Goal: Task Accomplishment & Management: Use online tool/utility

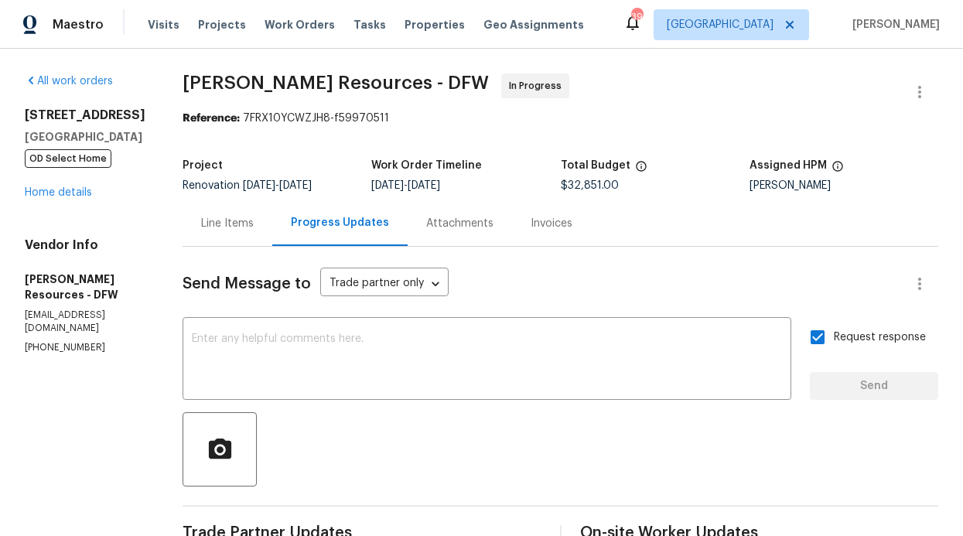
scroll to position [110, 0]
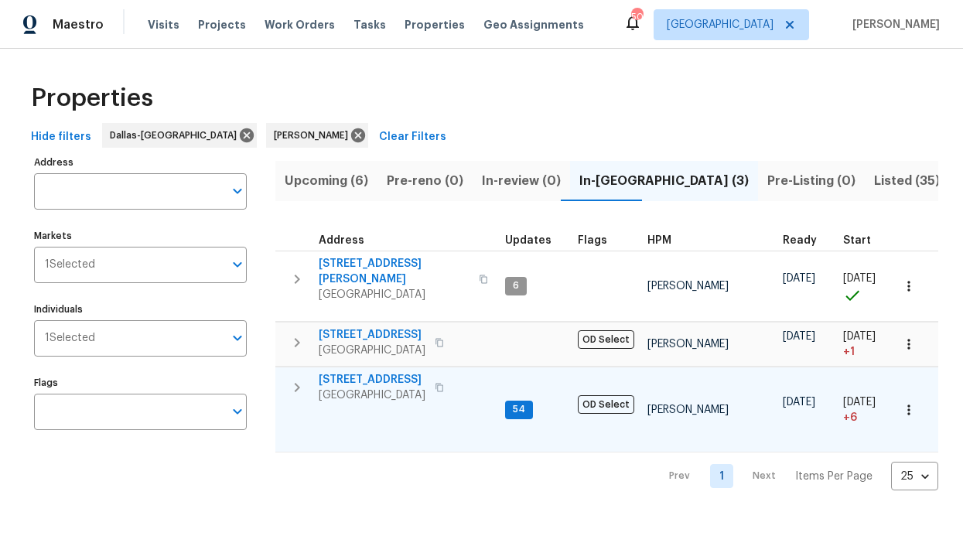
click at [384, 372] on span "[STREET_ADDRESS]" at bounding box center [372, 379] width 107 height 15
click at [399, 372] on span "[STREET_ADDRESS]" at bounding box center [372, 379] width 107 height 15
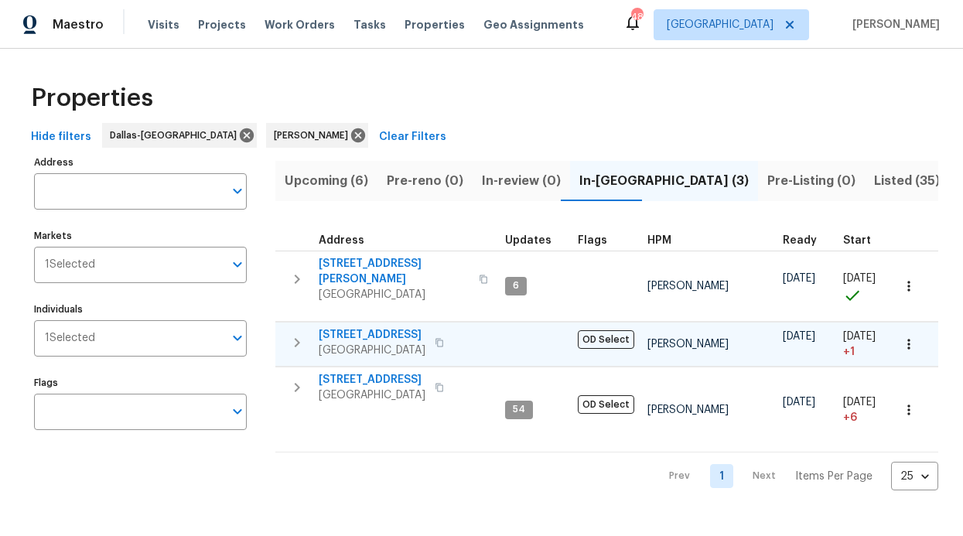
click at [355, 327] on span "2813 E 15th St" at bounding box center [372, 334] width 107 height 15
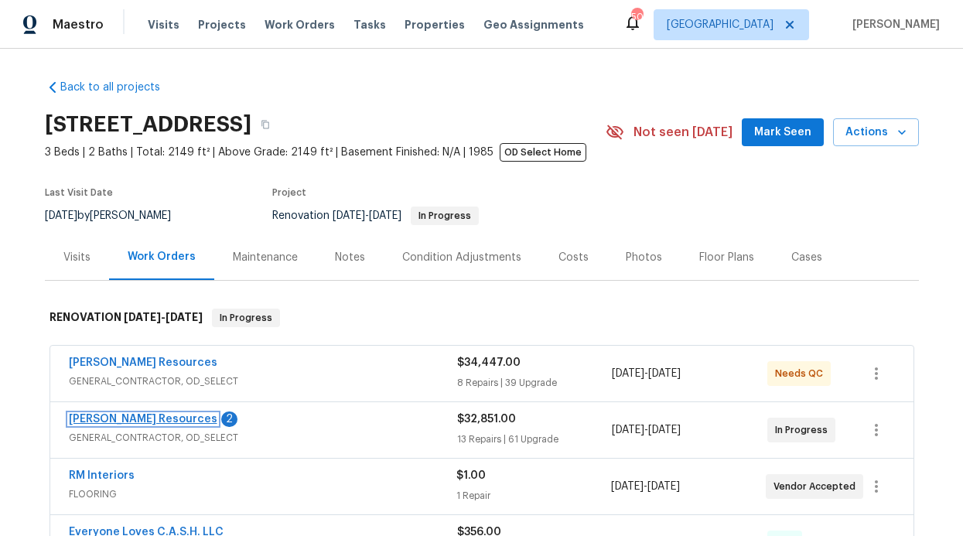
click at [124, 415] on link "[PERSON_NAME] Resources" at bounding box center [143, 419] width 148 height 11
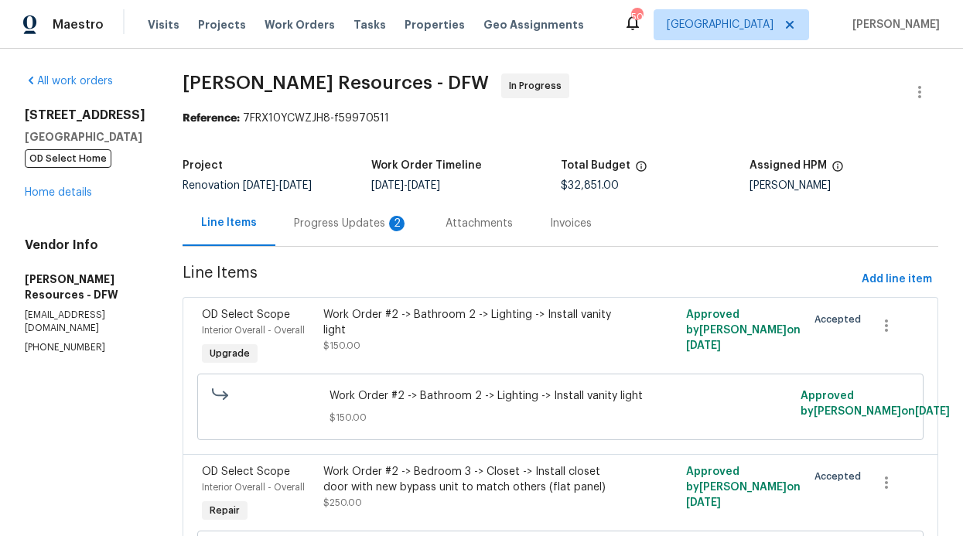
click at [383, 224] on div "Progress Updates 2" at bounding box center [351, 223] width 114 height 15
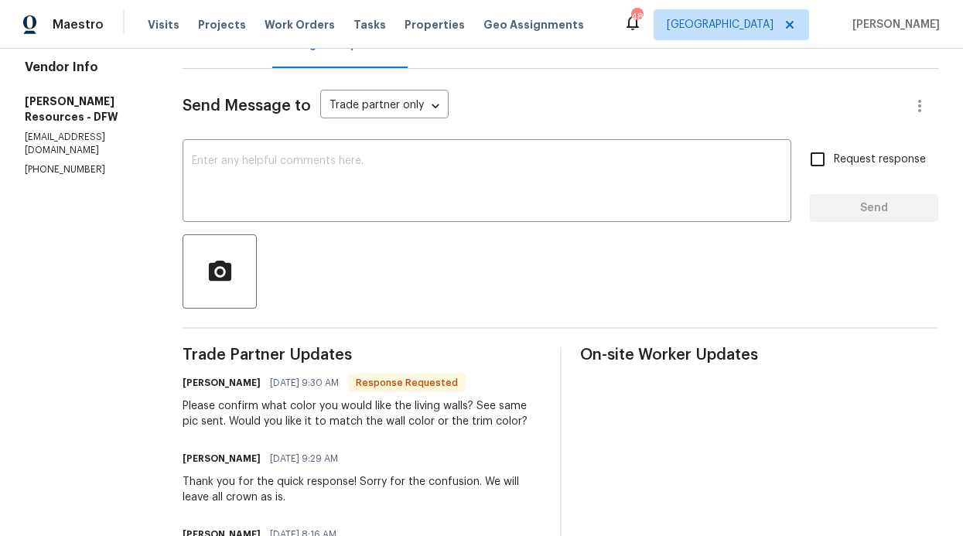
scroll to position [196, 0]
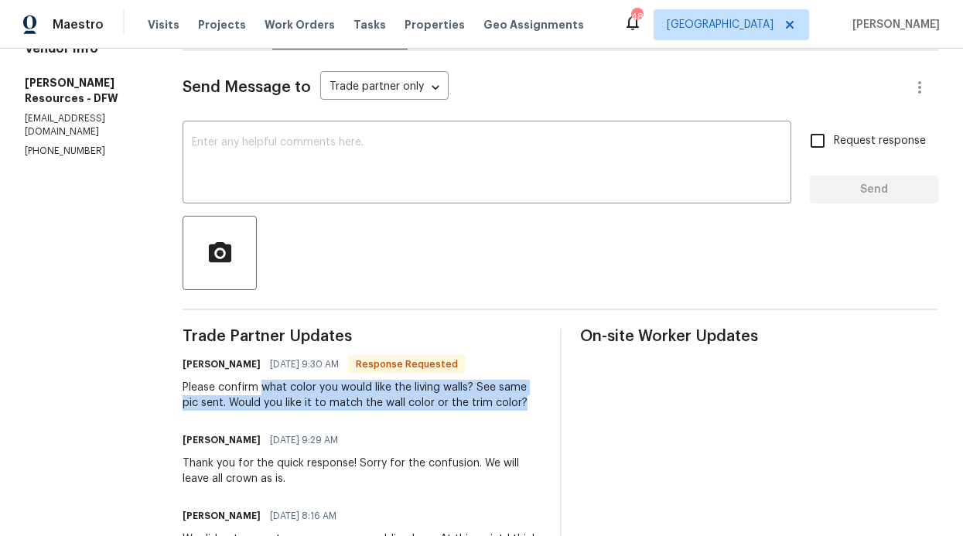
drag, startPoint x: 299, startPoint y: 387, endPoint x: 538, endPoint y: 414, distance: 240.4
click at [541, 411] on div "Please confirm what color you would like the living walls? See same pic sent. W…" at bounding box center [362, 395] width 359 height 31
copy div "what color you would like the living walls? See same pic sent. Would you like i…"
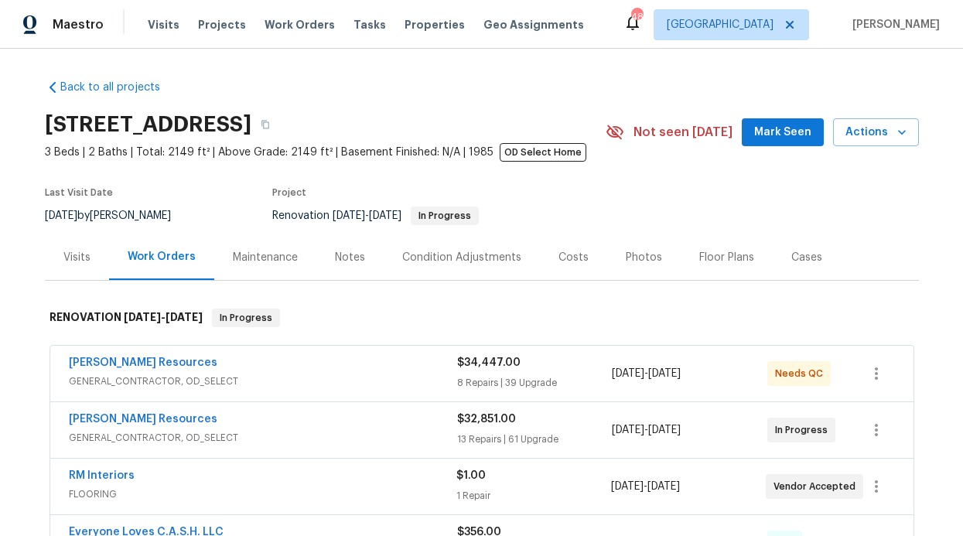
click at [257, 261] on div "Maintenance" at bounding box center [265, 257] width 65 height 15
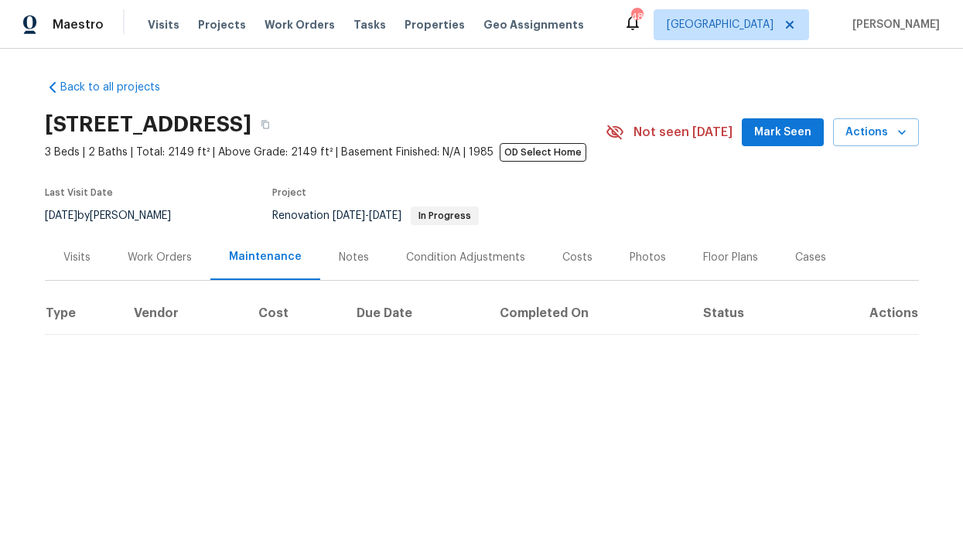
click at [175, 261] on div "Work Orders" at bounding box center [160, 257] width 64 height 15
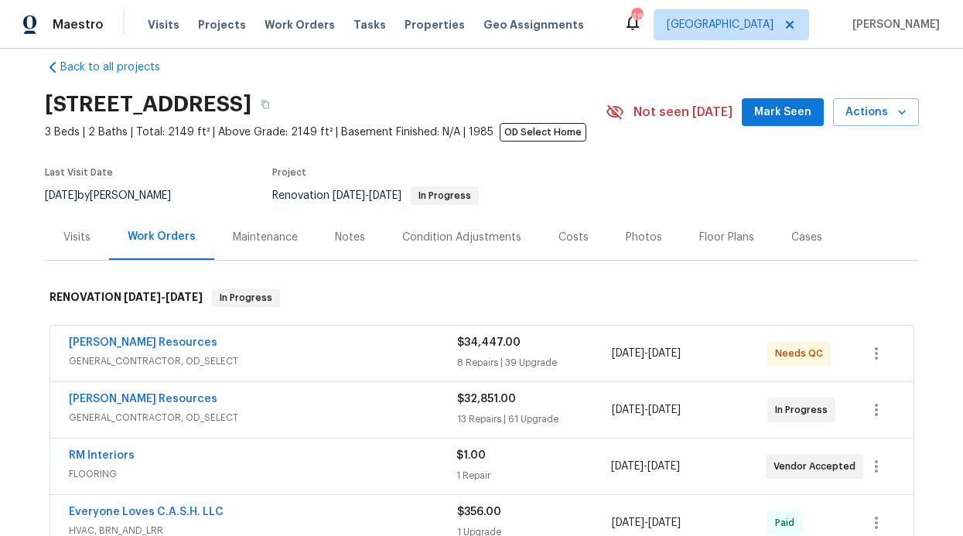
scroll to position [31, 0]
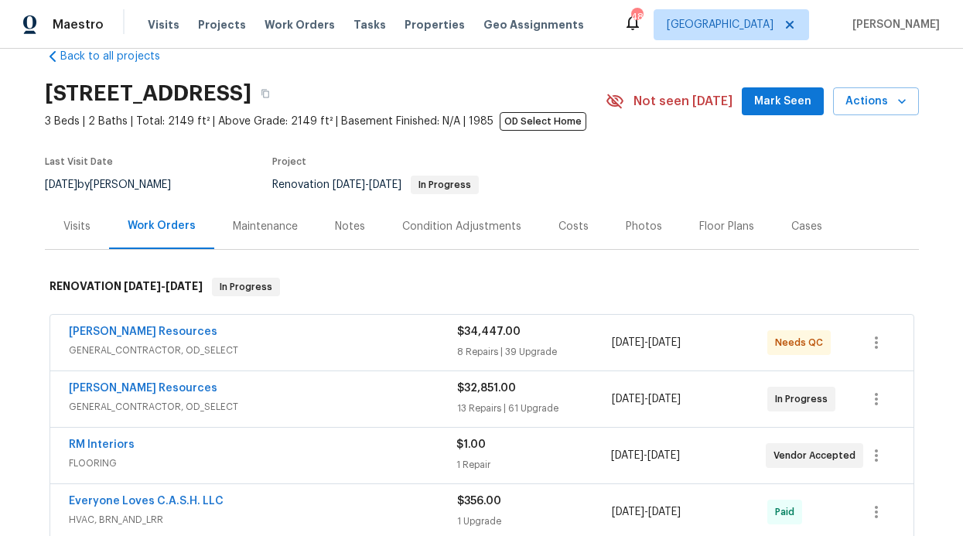
click at [141, 378] on div "[PERSON_NAME] Resources GENERAL_CONTRACTOR, OD_SELECT $32,851.00 13 Repairs | 6…" at bounding box center [481, 399] width 863 height 56
click at [139, 381] on span "[PERSON_NAME] Resources" at bounding box center [143, 388] width 148 height 15
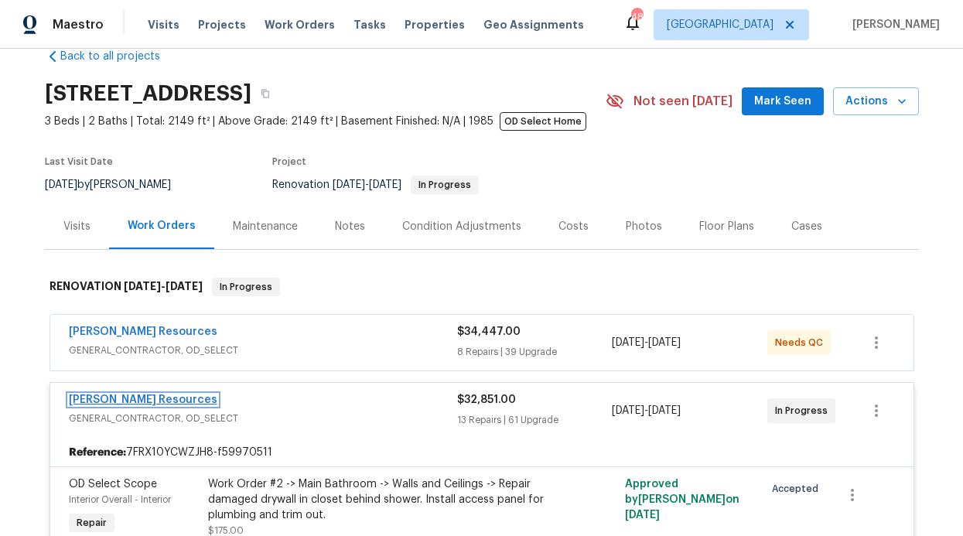
click at [145, 398] on link "[PERSON_NAME] Resources" at bounding box center [143, 399] width 148 height 11
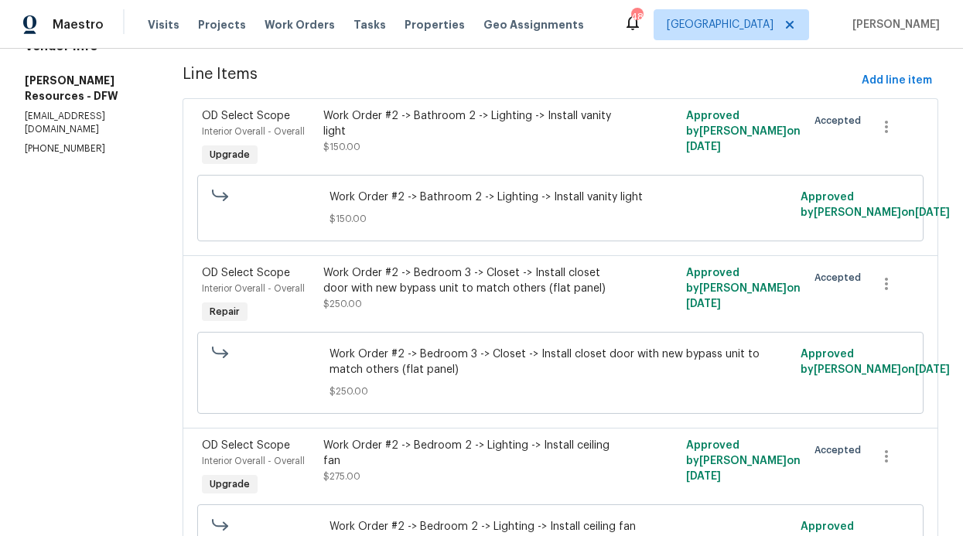
scroll to position [27, 0]
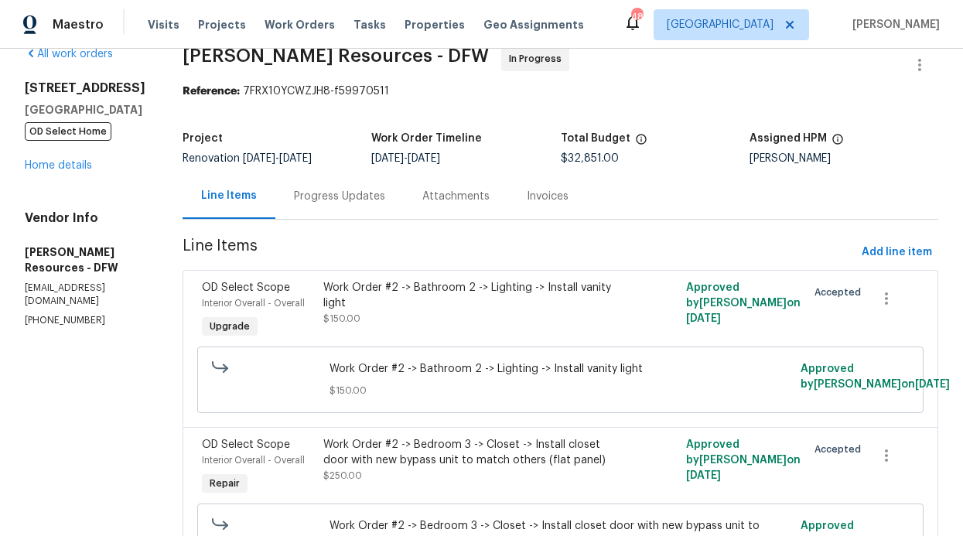
click at [363, 211] on div "Progress Updates" at bounding box center [339, 196] width 128 height 46
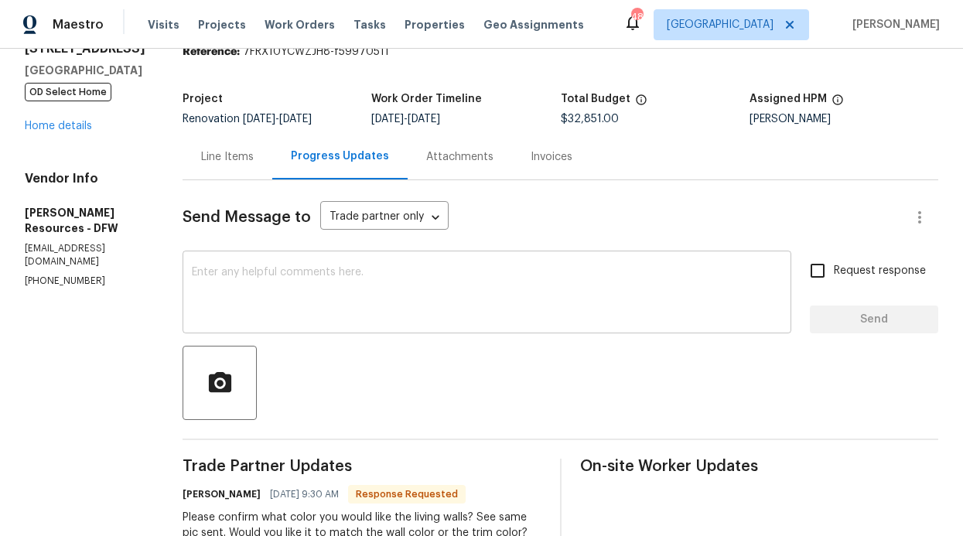
scroll to position [67, 0]
click at [578, 296] on textarea at bounding box center [487, 293] width 590 height 54
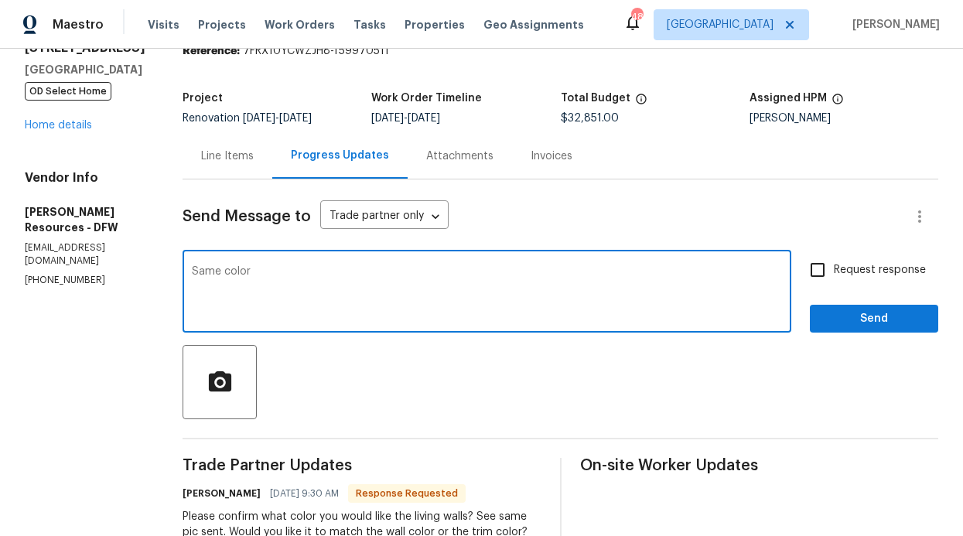
type textarea "Same color"
click at [874, 327] on span "Send" at bounding box center [874, 318] width 104 height 19
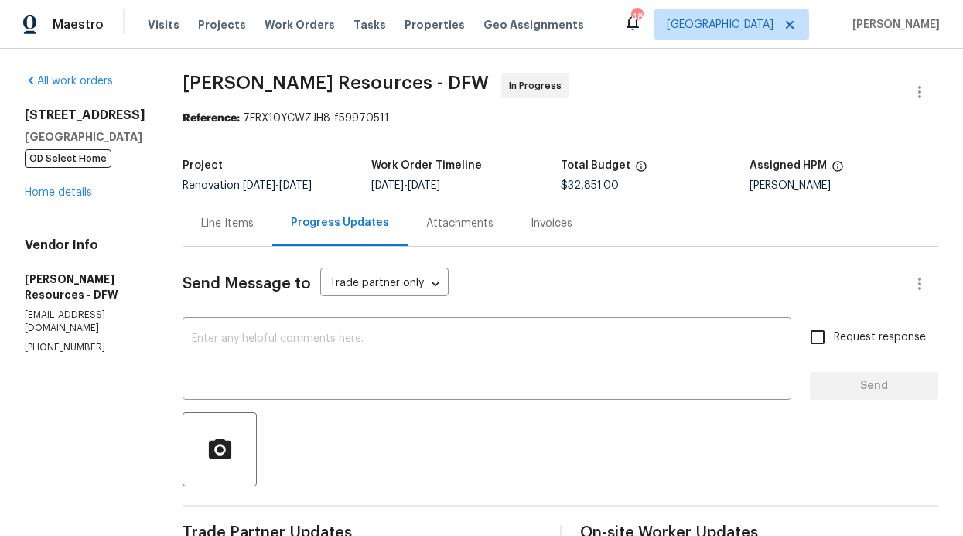
scroll to position [0, 0]
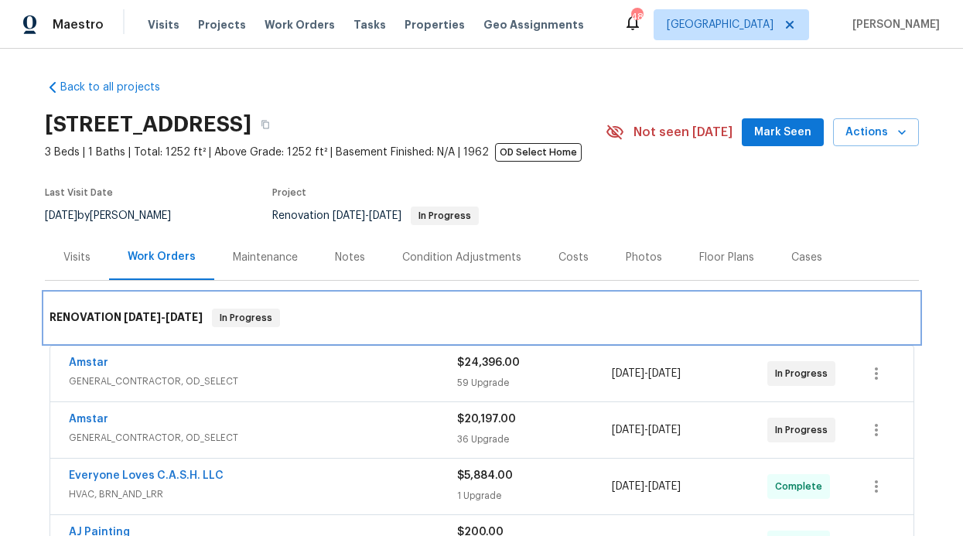
click at [350, 321] on div "RENOVATION [DATE] - [DATE] In Progress" at bounding box center [481, 318] width 865 height 19
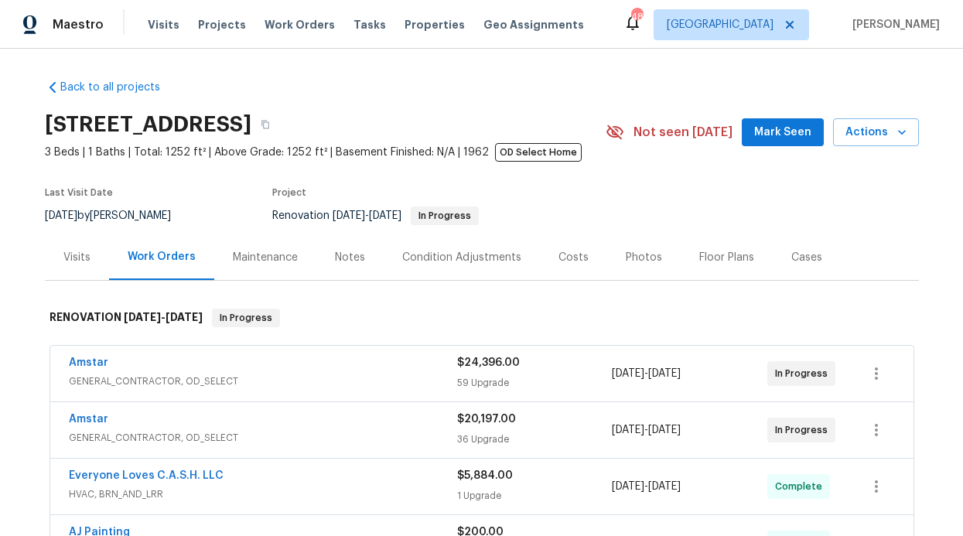
click at [794, 147] on div "[STREET_ADDRESS] 3 Beds | 1 Baths | Total: 1252 ft² | Above Grade: 1252 ft² | B…" at bounding box center [482, 132] width 874 height 56
click at [788, 138] on span "Mark Seen" at bounding box center [782, 132] width 57 height 19
click at [339, 255] on div "Notes" at bounding box center [350, 257] width 30 height 15
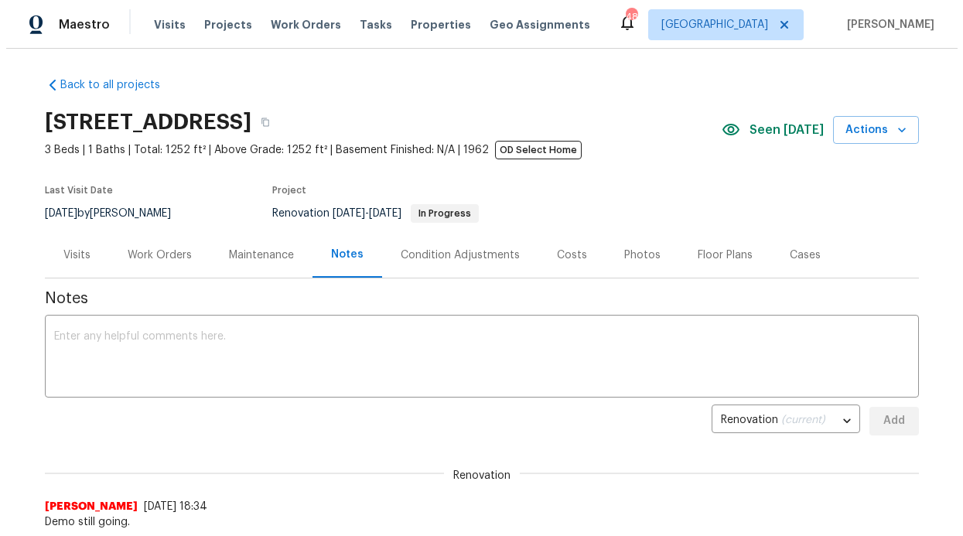
scroll to position [3, 0]
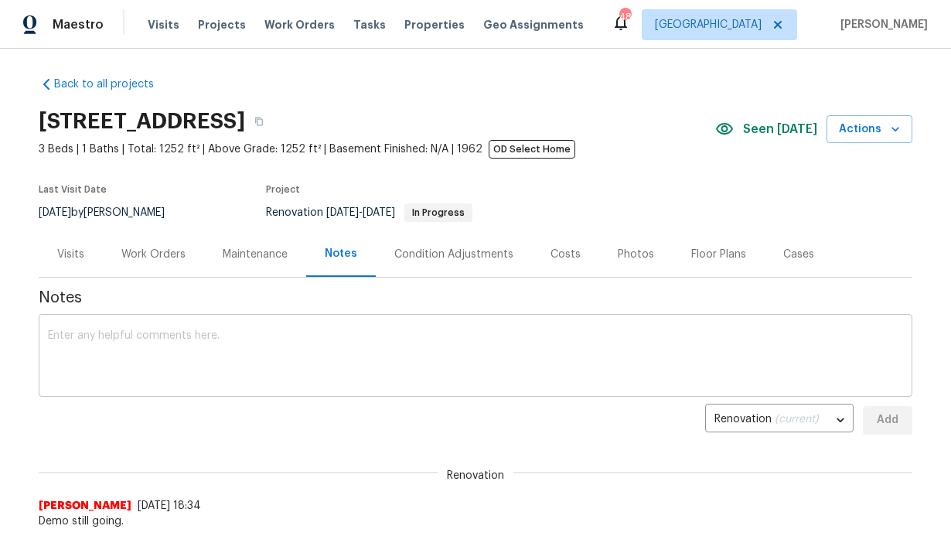
click at [299, 331] on textarea at bounding box center [475, 357] width 855 height 54
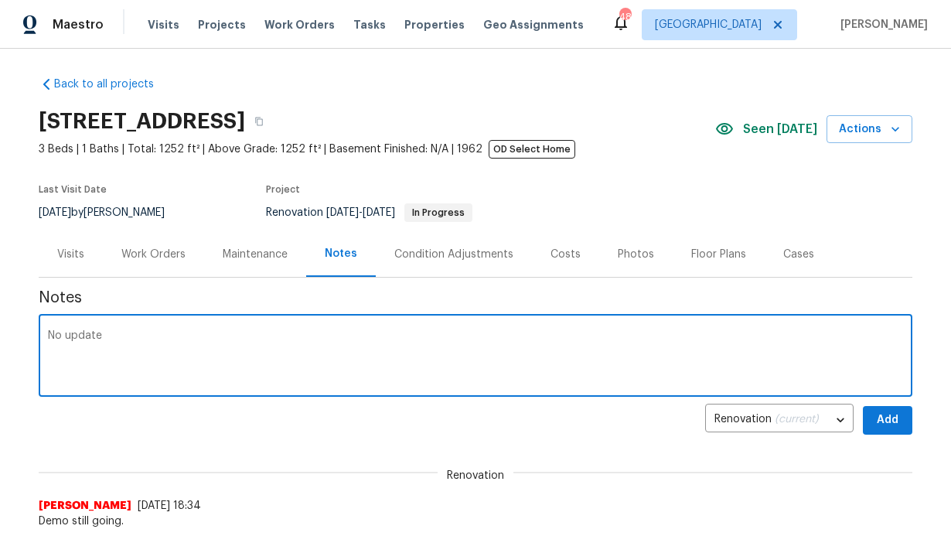
type textarea "No update"
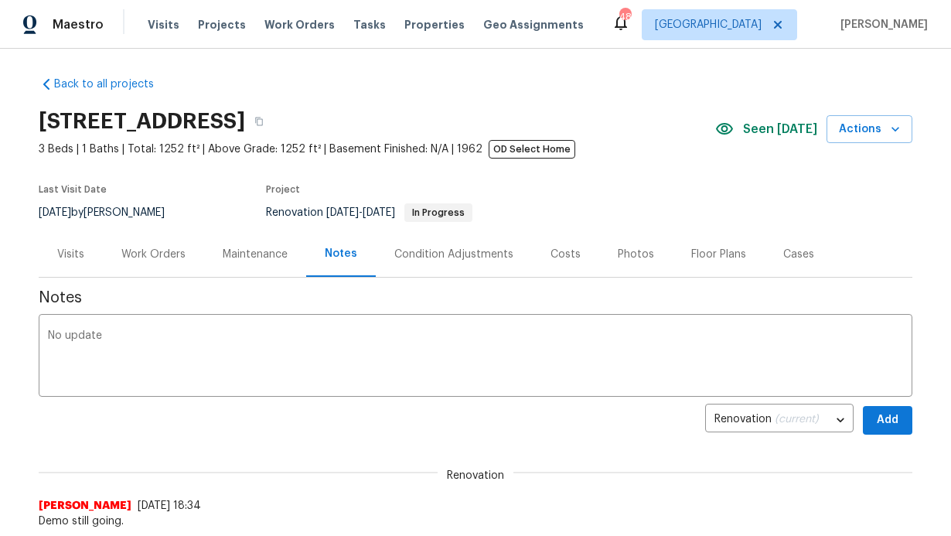
drag, startPoint x: 913, startPoint y: 421, endPoint x: 888, endPoint y: 421, distance: 25.5
click at [913, 421] on div "Back to all projects [STREET_ADDRESS] 3 Beds | 1 Baths | Total: 1252 ft² | Abov…" at bounding box center [475, 292] width 951 height 487
click at [888, 421] on span "Add" at bounding box center [887, 420] width 25 height 19
click at [873, 434] on div "Renovation (current) c5e5f9ef-60cb-496f-b604-6f1770acfd3d ​ Add" at bounding box center [476, 420] width 874 height 29
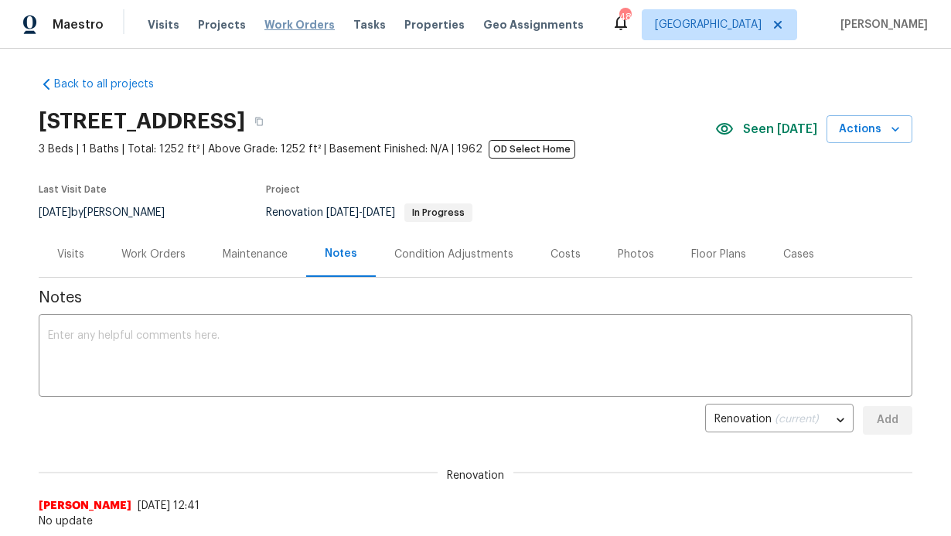
click at [271, 16] on div "Visits Projects Work Orders Tasks Properties Geo Assignments" at bounding box center [375, 24] width 455 height 31
click at [271, 24] on span "Work Orders" at bounding box center [299, 24] width 70 height 15
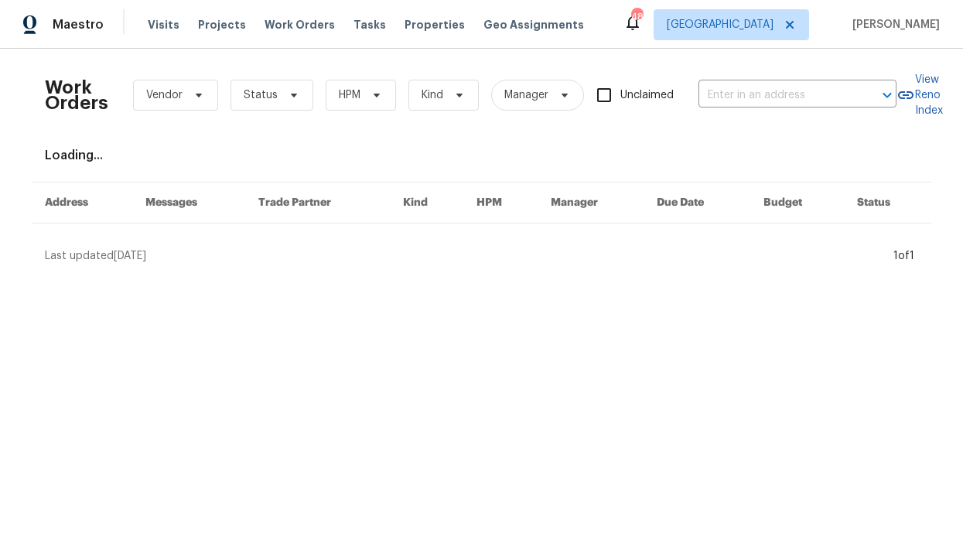
click at [341, 111] on div "Work Orders Vendor Status HPM Kind Manager Unclaimed ​" at bounding box center [471, 95] width 852 height 68
click at [344, 104] on span "HPM" at bounding box center [361, 95] width 70 height 31
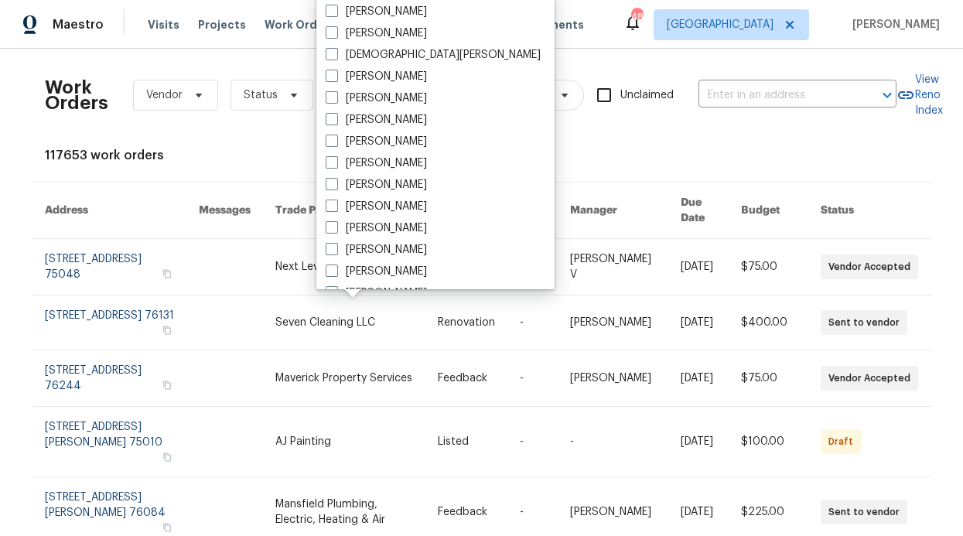
scroll to position [863, 0]
click at [390, 57] on label "[PERSON_NAME]" at bounding box center [376, 55] width 101 height 15
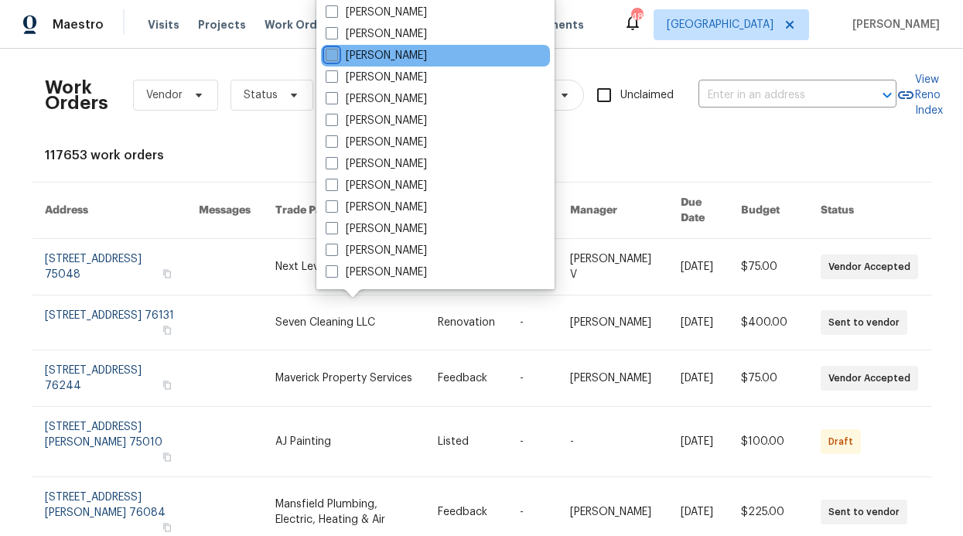
click at [336, 57] on input "[PERSON_NAME]" at bounding box center [331, 53] width 10 height 10
checkbox input "true"
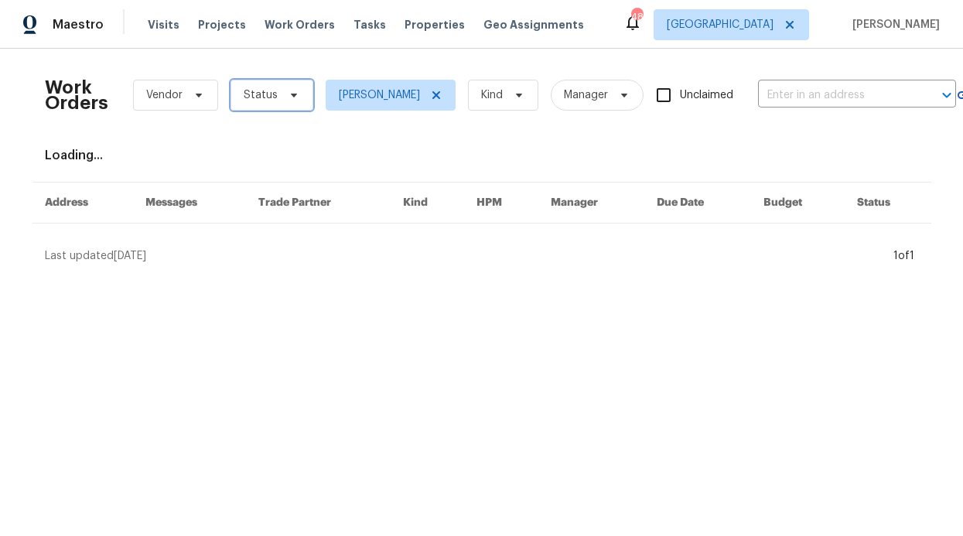
click at [295, 87] on span "Status" at bounding box center [271, 95] width 83 height 31
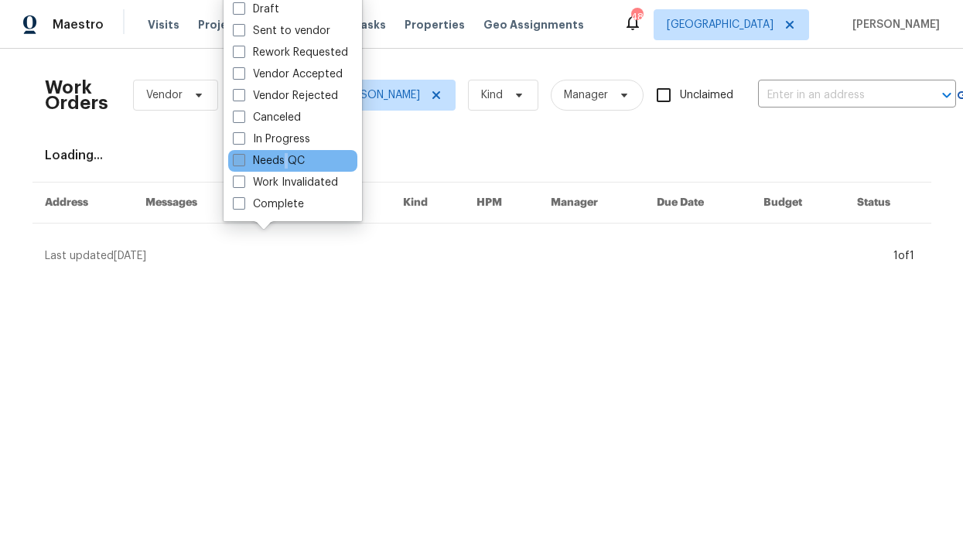
click at [286, 158] on label "Needs QC" at bounding box center [269, 160] width 72 height 15
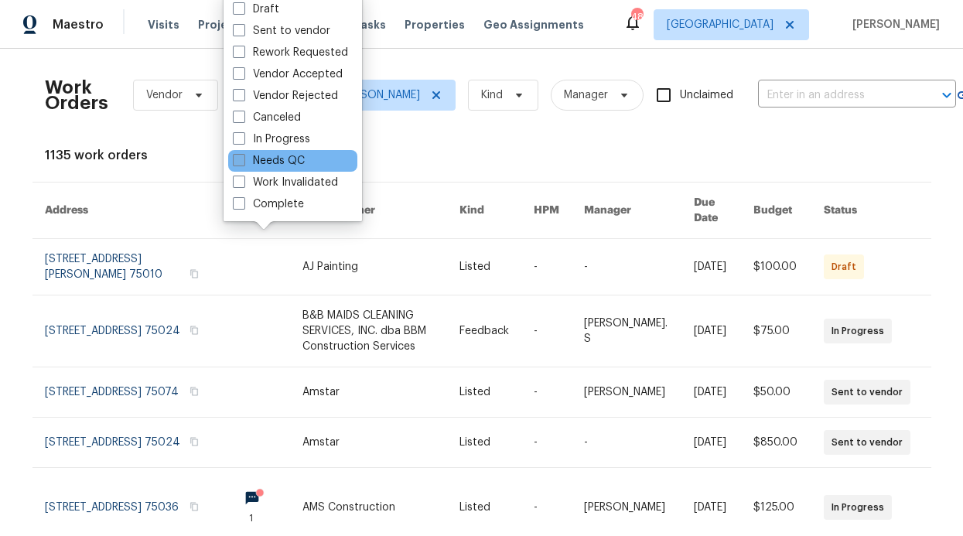
click at [283, 163] on label "Needs QC" at bounding box center [269, 160] width 72 height 15
click at [243, 163] on input "Needs QC" at bounding box center [238, 158] width 10 height 10
checkbox input "true"
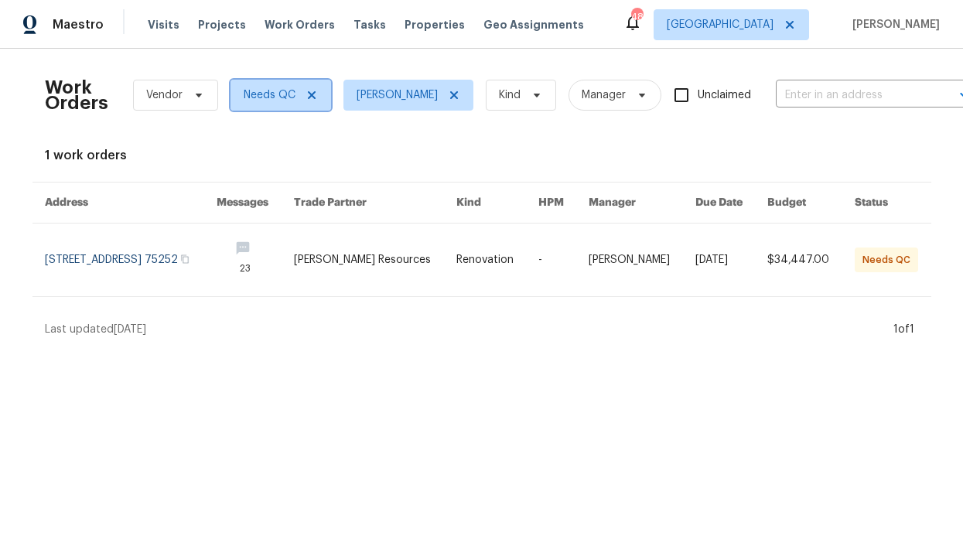
click at [308, 94] on icon at bounding box center [311, 95] width 12 height 12
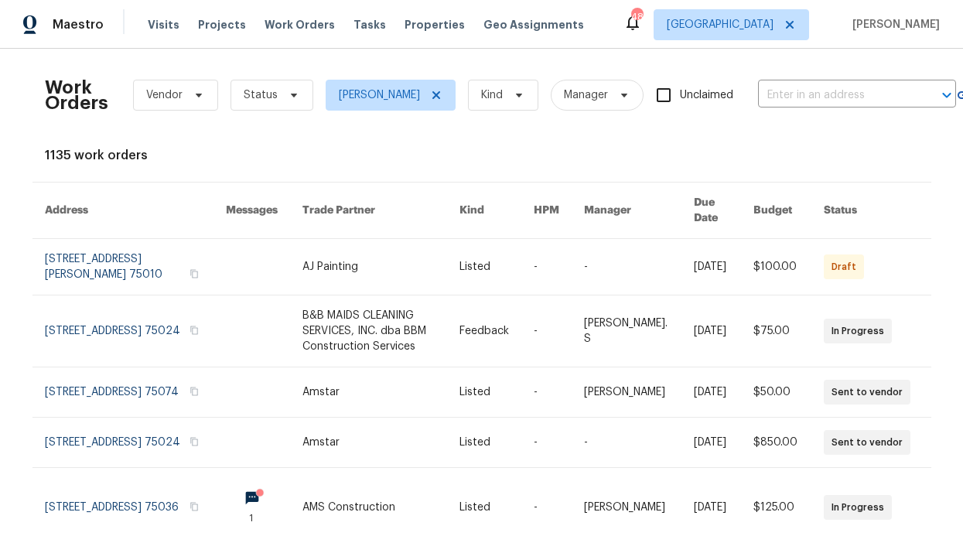
click at [276, 114] on div "Work Orders Vendor Status [PERSON_NAME] Kind Manager Unclaimed ​" at bounding box center [500, 95] width 911 height 68
click at [281, 108] on span "Status" at bounding box center [271, 95] width 83 height 31
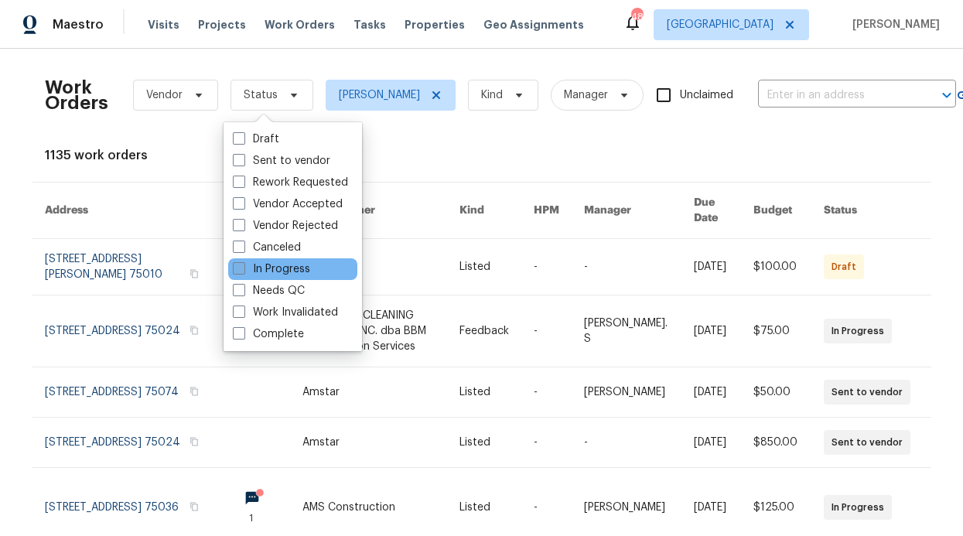
click at [288, 269] on label "In Progress" at bounding box center [271, 268] width 77 height 15
click at [243, 269] on input "In Progress" at bounding box center [238, 266] width 10 height 10
checkbox input "true"
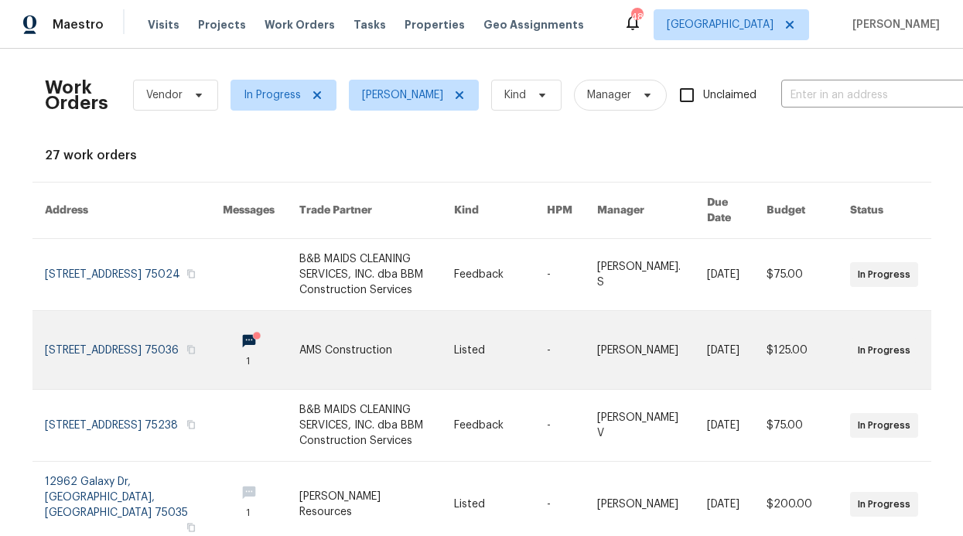
click at [253, 332] on circle at bounding box center [257, 336] width 8 height 8
click at [223, 324] on link at bounding box center [261, 350] width 77 height 78
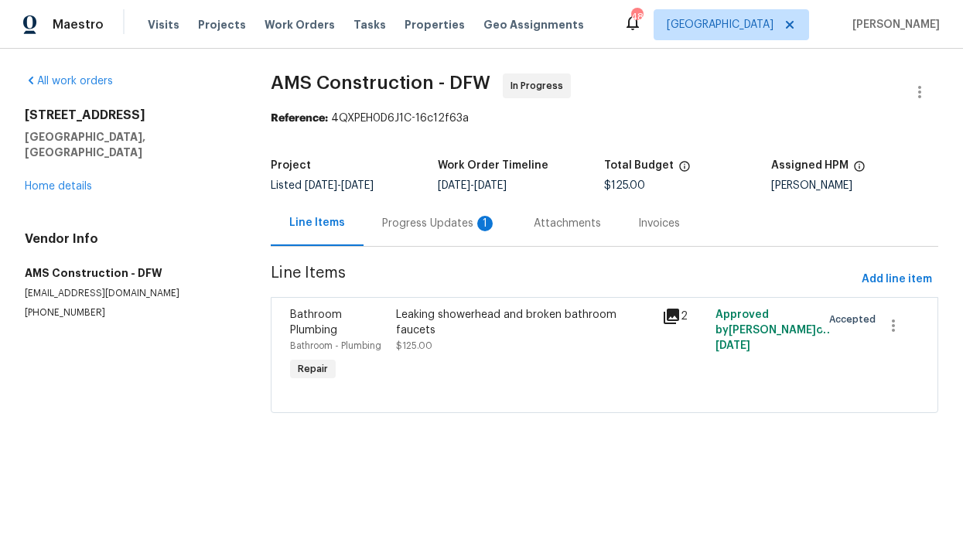
click at [456, 242] on div "Progress Updates 1" at bounding box center [439, 223] width 152 height 46
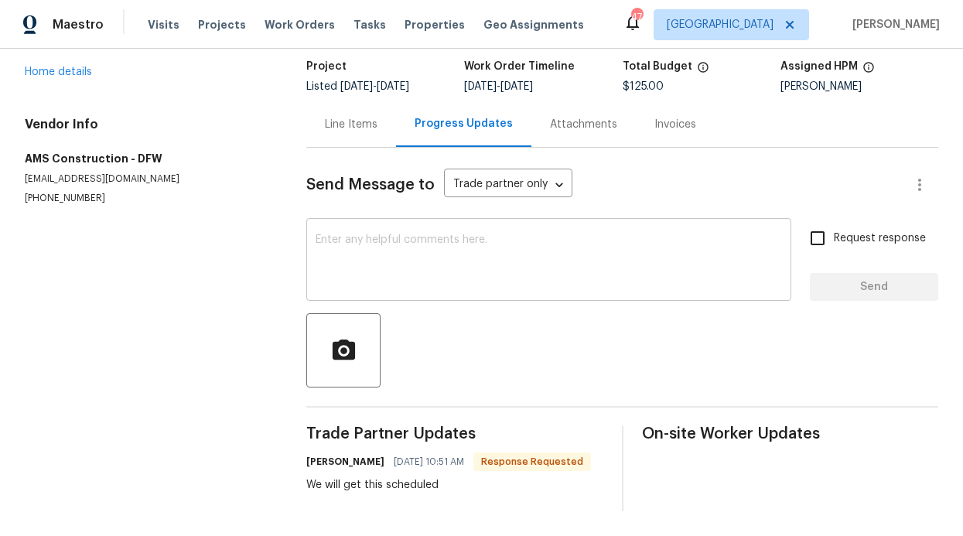
scroll to position [95, 0]
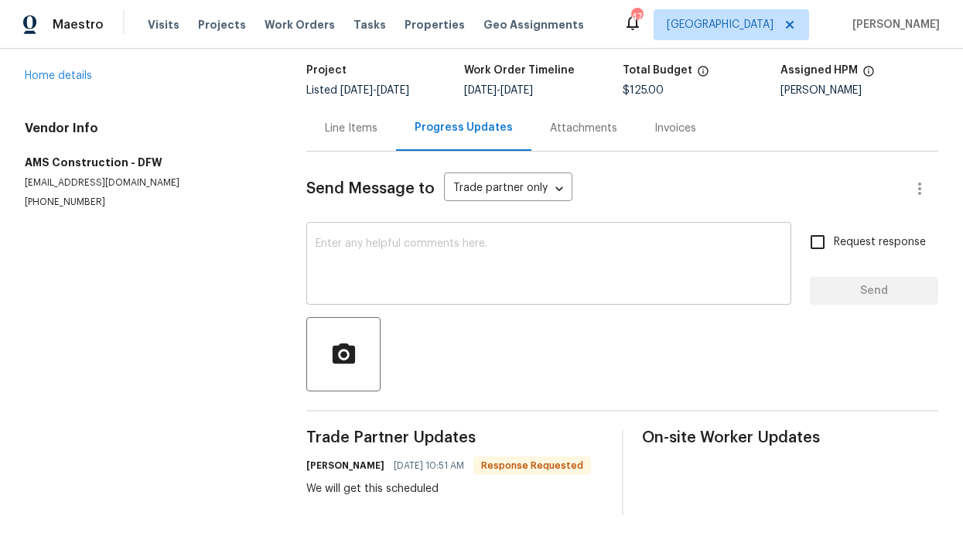
drag, startPoint x: 445, startPoint y: 253, endPoint x: 439, endPoint y: 244, distance: 10.1
click at [445, 253] on textarea at bounding box center [549, 265] width 466 height 54
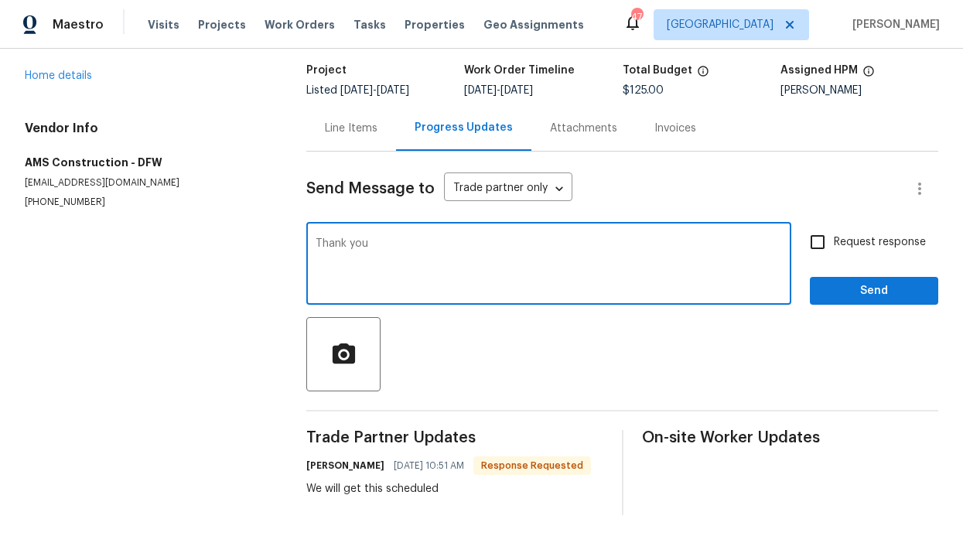
type textarea "Thank you"
click at [866, 278] on button "Send" at bounding box center [874, 291] width 128 height 29
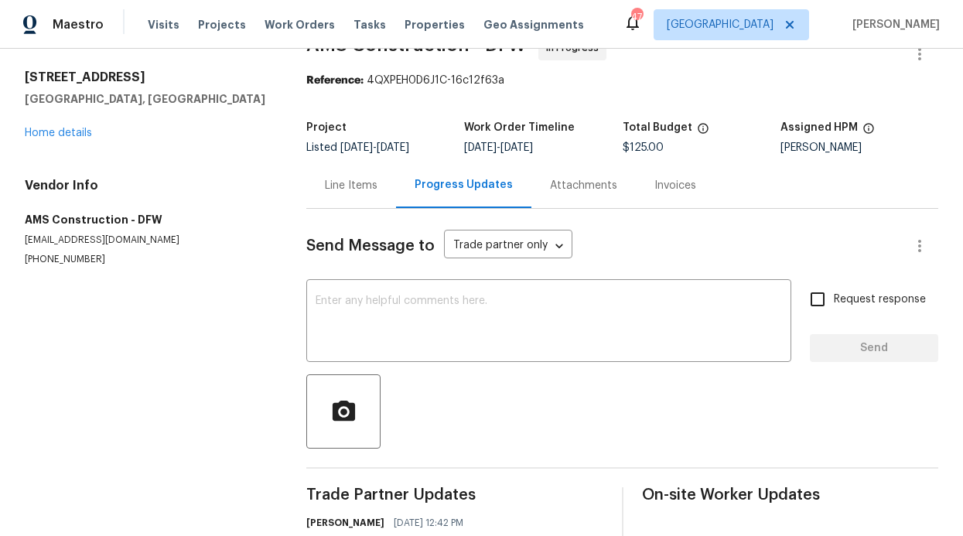
scroll to position [0, 0]
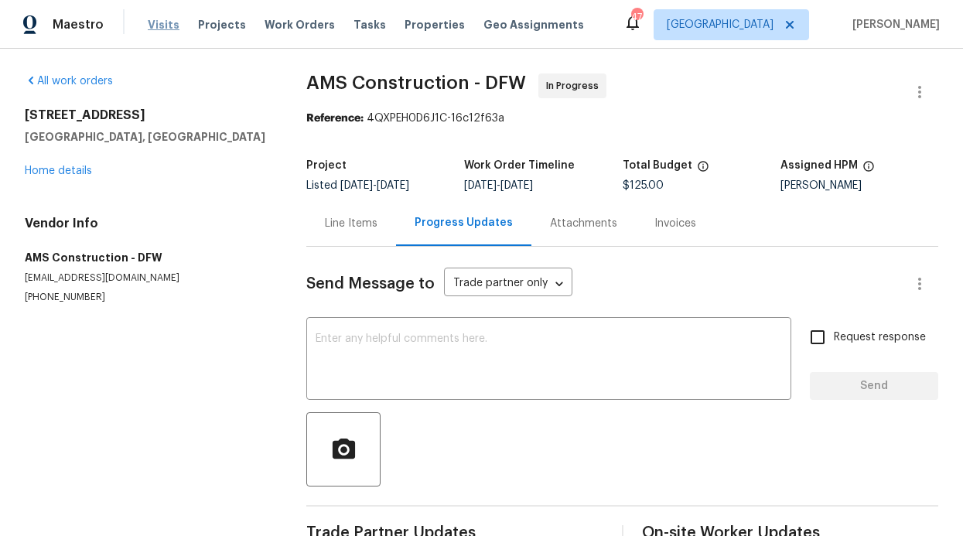
click at [148, 31] on span "Visits" at bounding box center [164, 24] width 32 height 15
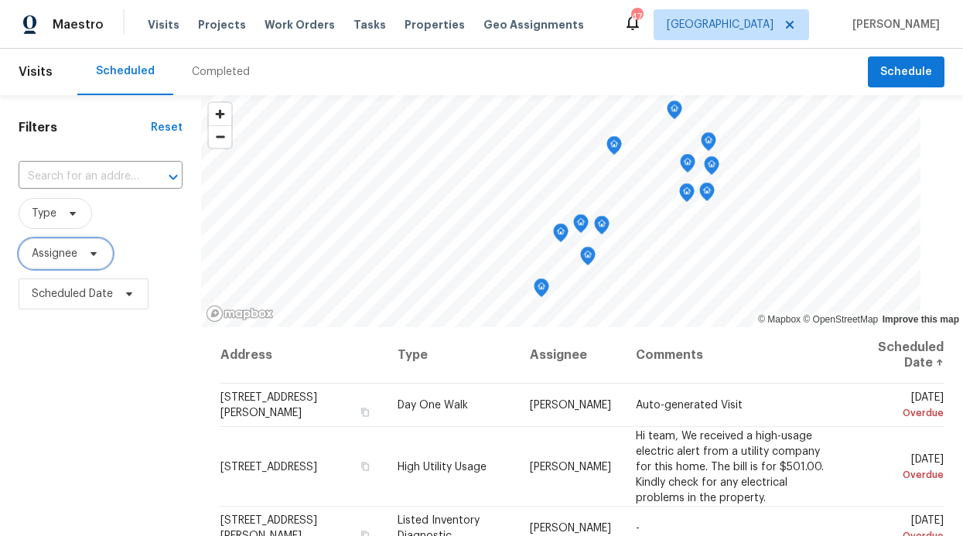
click at [70, 255] on span "Assignee" at bounding box center [55, 253] width 46 height 15
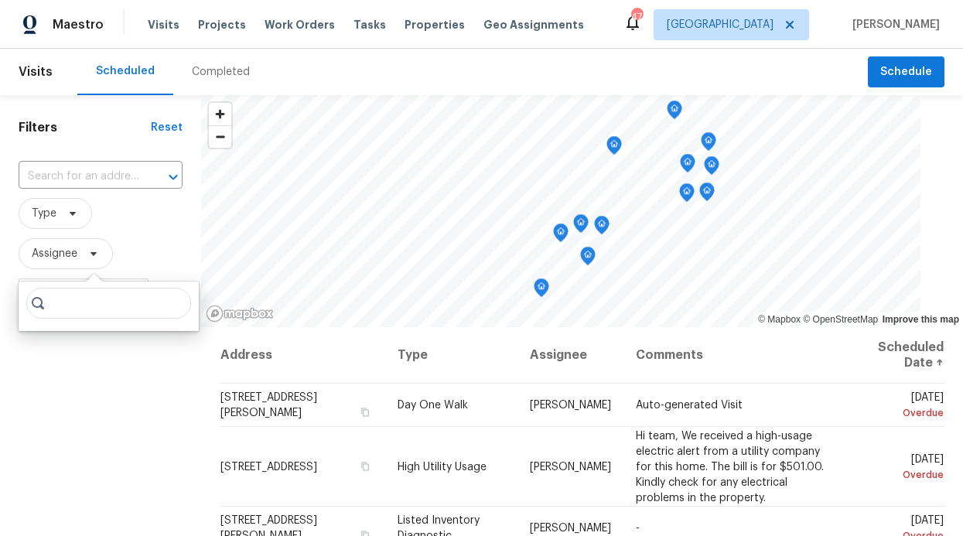
click at [88, 299] on input "search" at bounding box center [108, 303] width 165 height 31
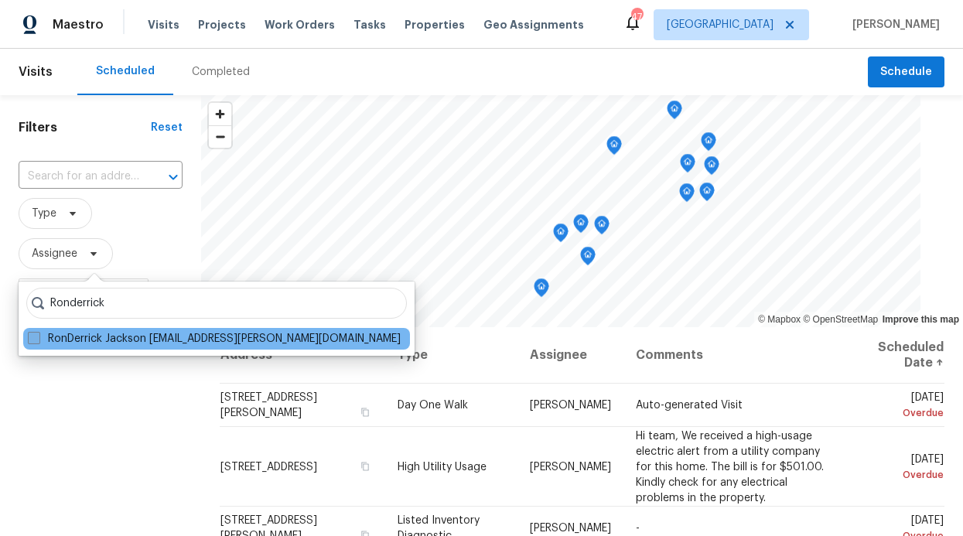
type input "Ronderrick"
click at [116, 337] on label "RonDerrick Jackson [EMAIL_ADDRESS][PERSON_NAME][DOMAIN_NAME]" at bounding box center [214, 338] width 373 height 15
click at [38, 337] on input "RonDerrick Jackson [EMAIL_ADDRESS][PERSON_NAME][DOMAIN_NAME]" at bounding box center [33, 336] width 10 height 10
checkbox input "true"
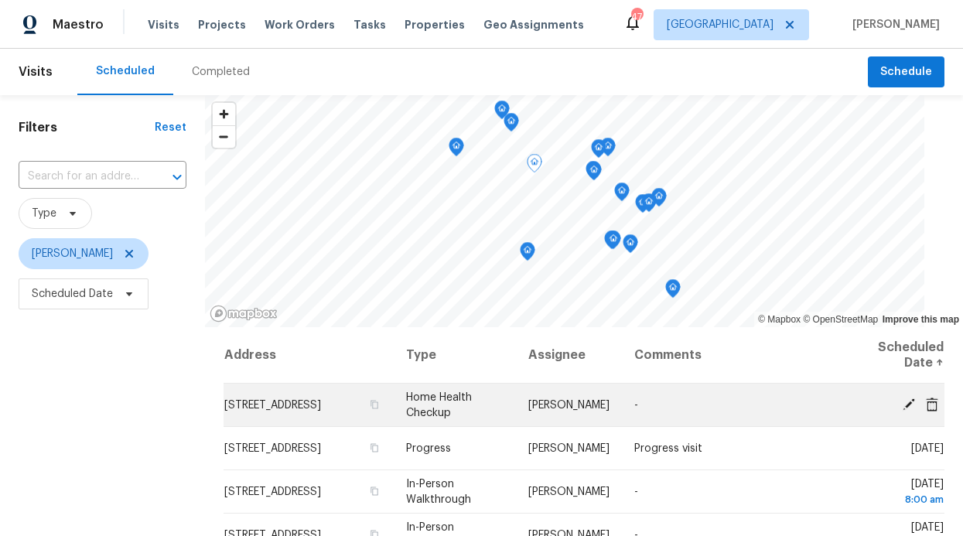
click at [304, 400] on span "[STREET_ADDRESS]" at bounding box center [272, 405] width 97 height 11
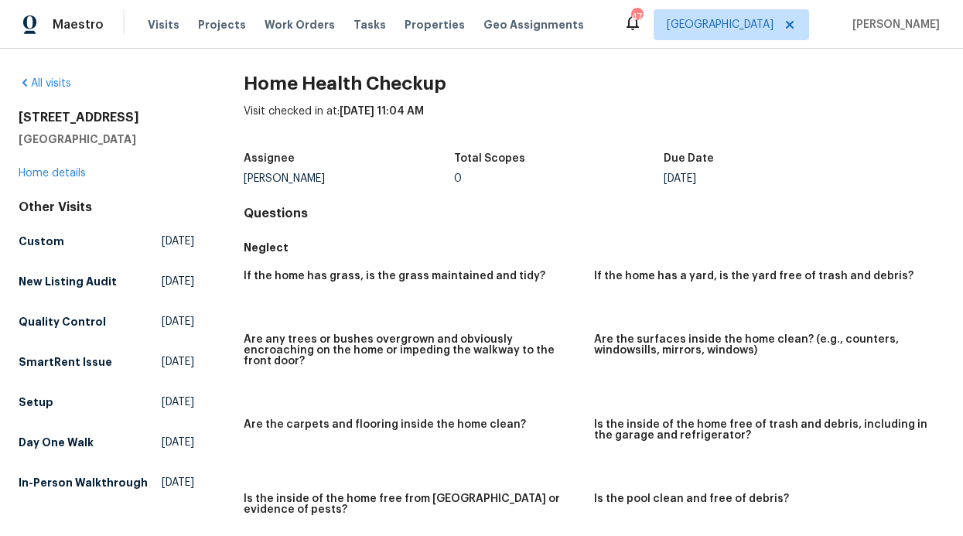
scroll to position [4, 0]
